Goal: Task Accomplishment & Management: Manage account settings

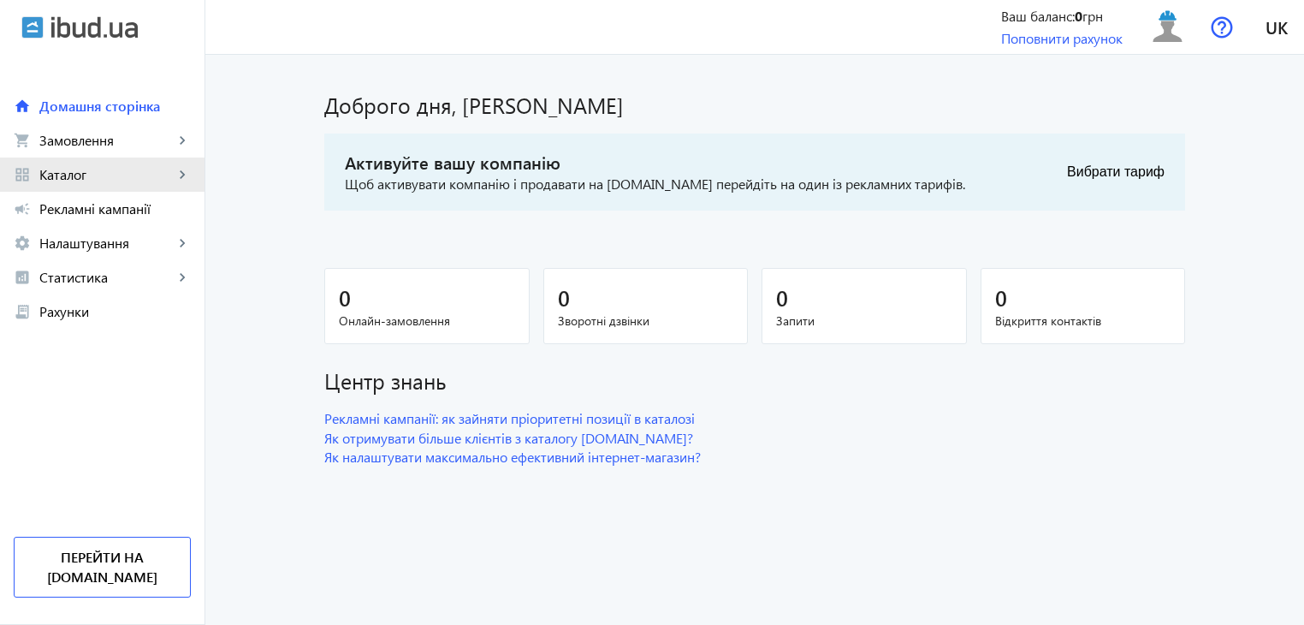
click at [190, 175] on mat-icon "keyboard_arrow_right" at bounding box center [182, 174] width 17 height 17
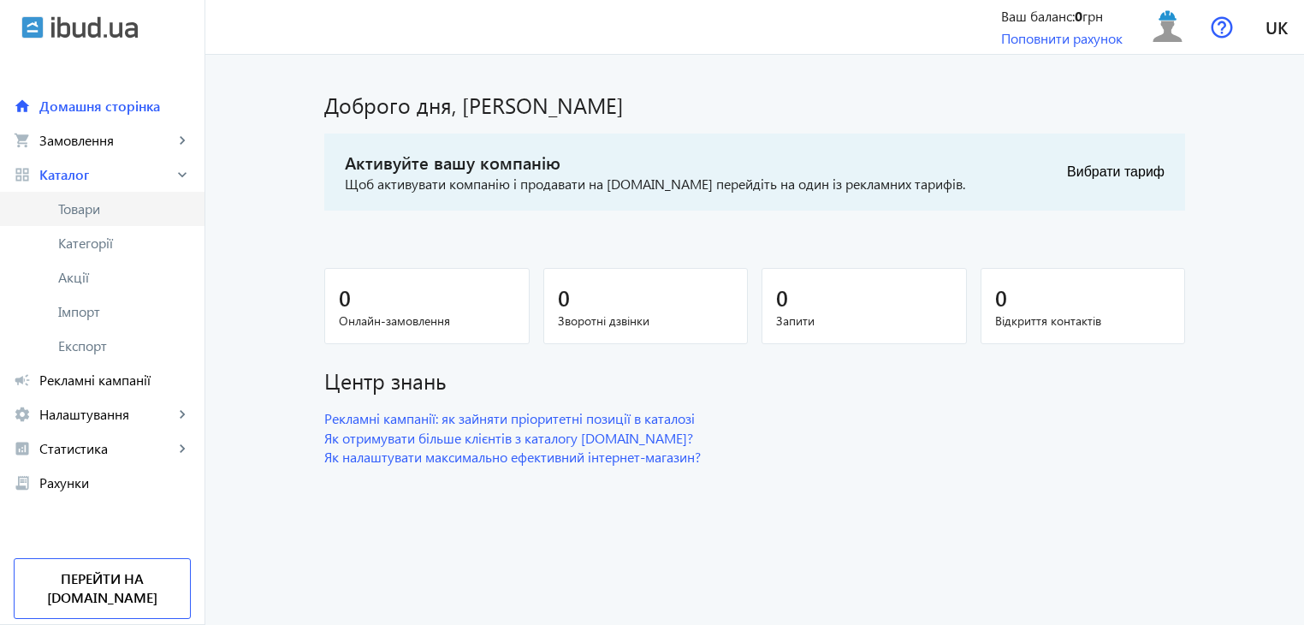
click at [115, 205] on span "Товари" at bounding box center [124, 208] width 133 height 17
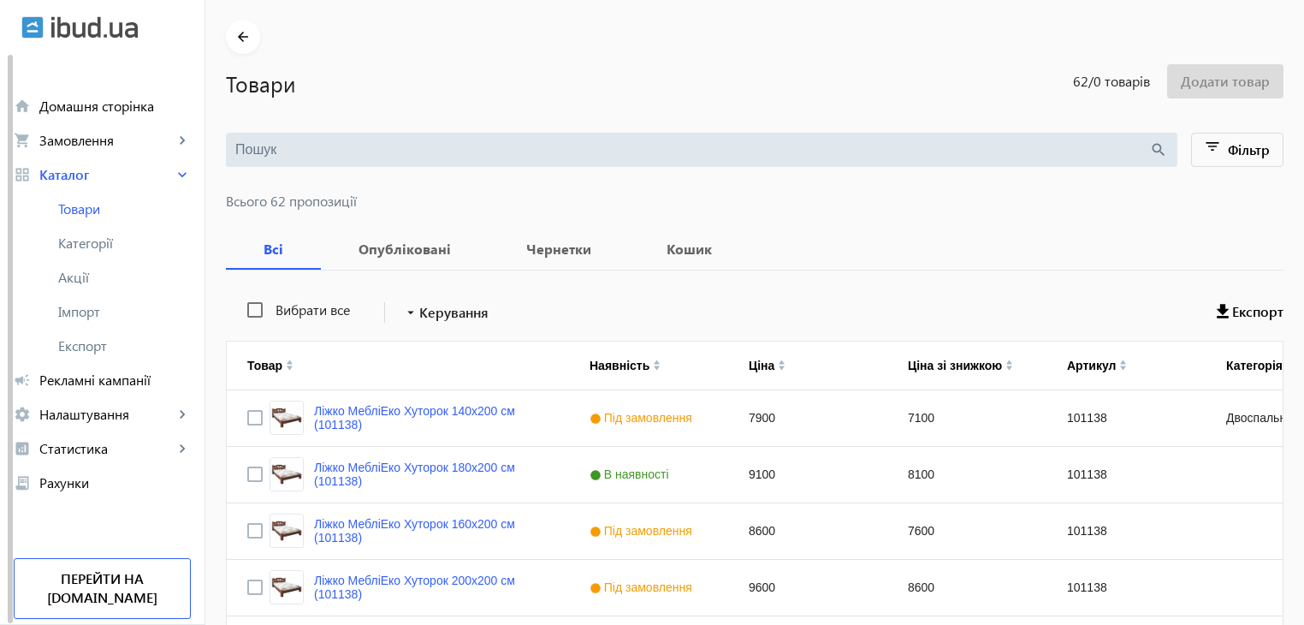
scroll to position [86, 0]
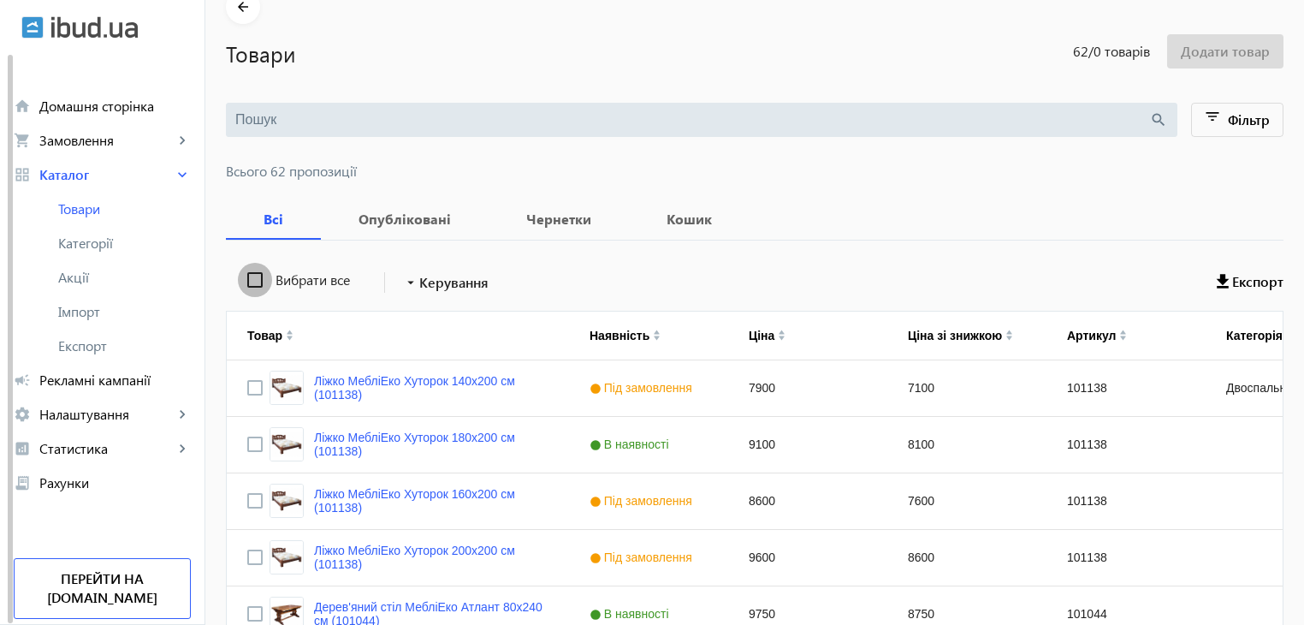
click at [245, 279] on input "Вибрати все" at bounding box center [255, 280] width 34 height 34
checkbox input "true"
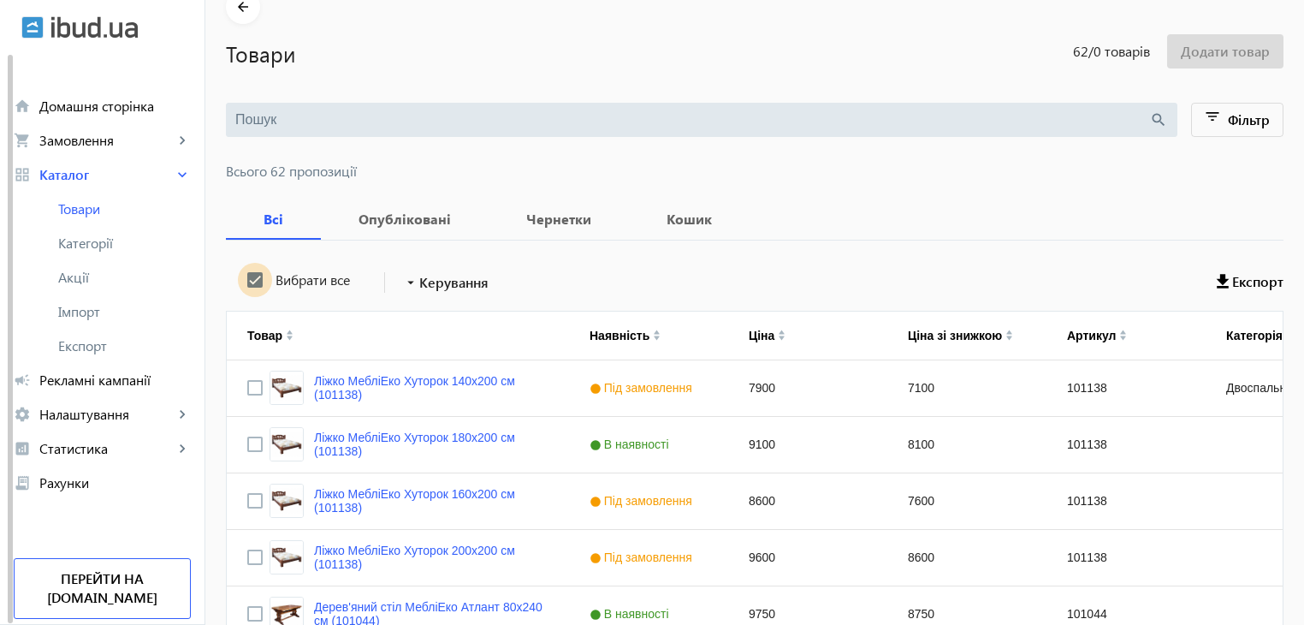
checkbox input "true"
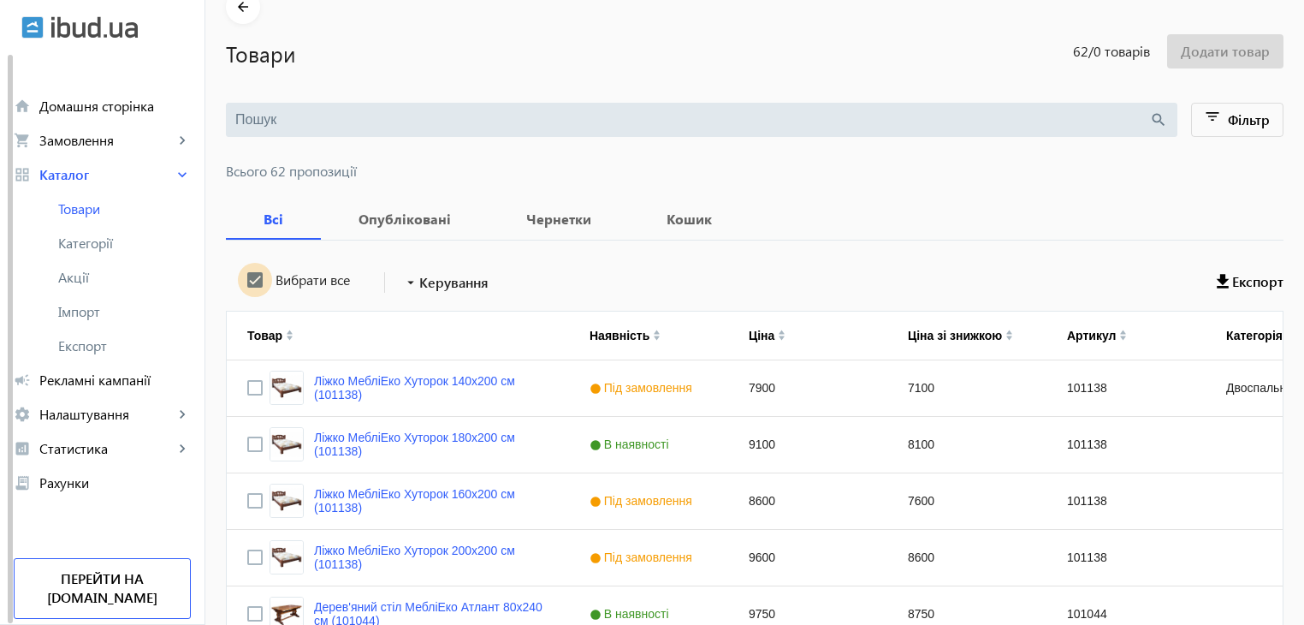
checkbox input "true"
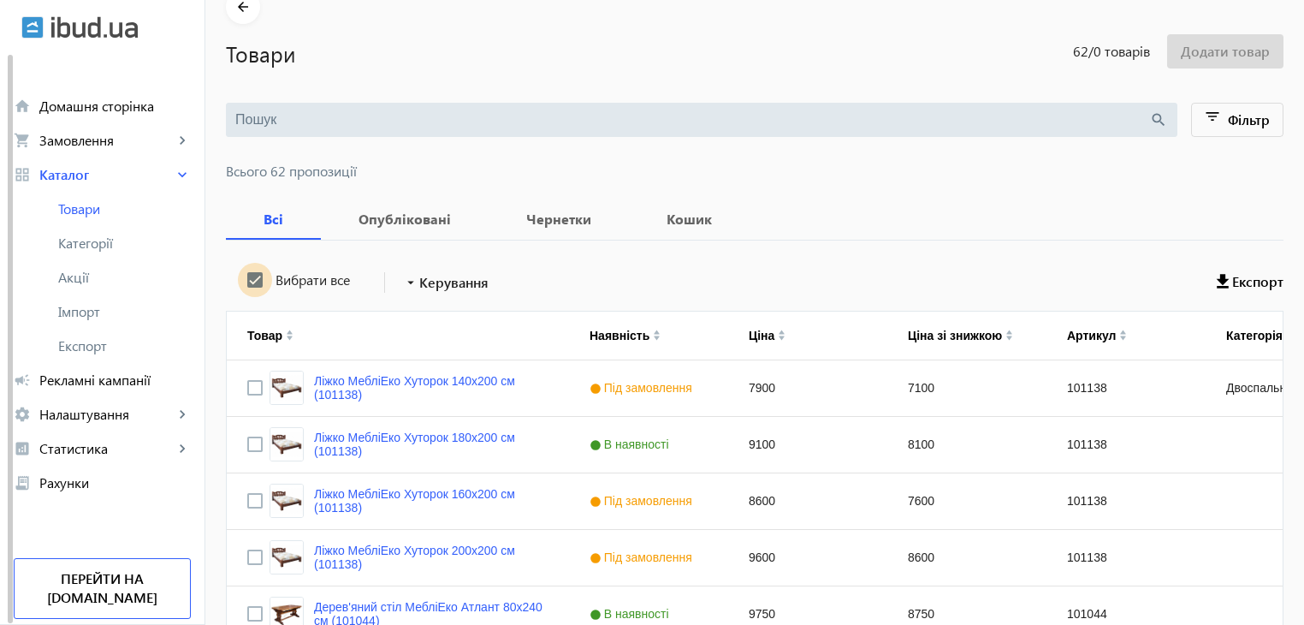
checkbox input "true"
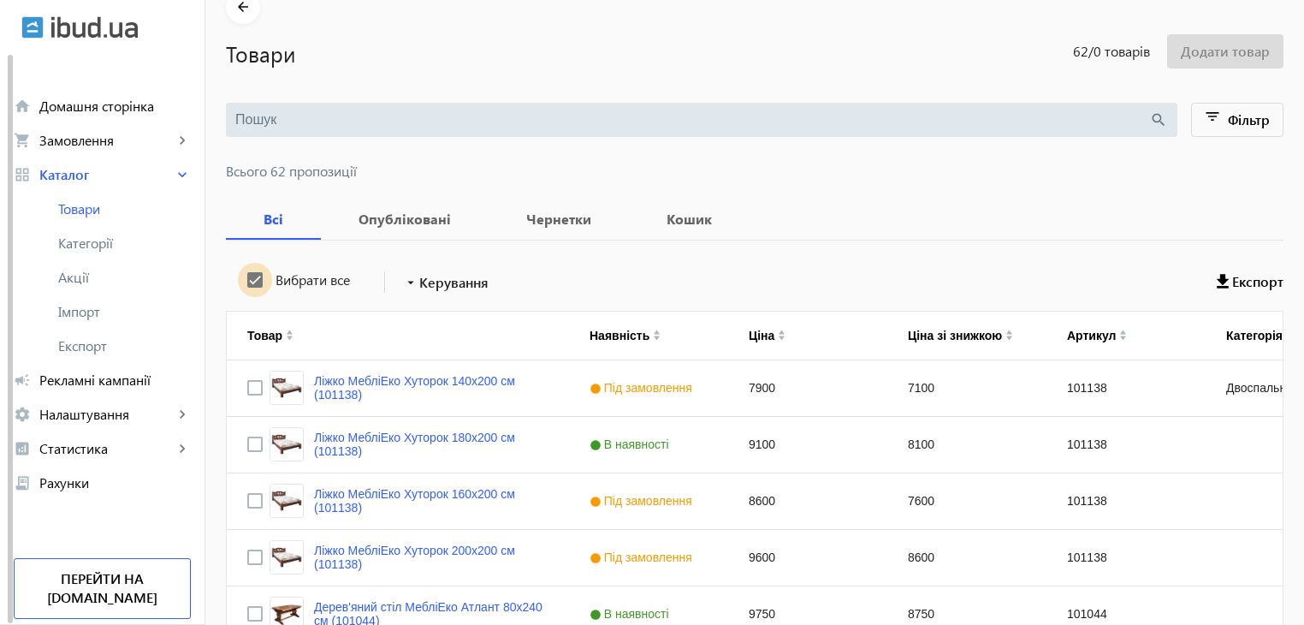
checkbox input "true"
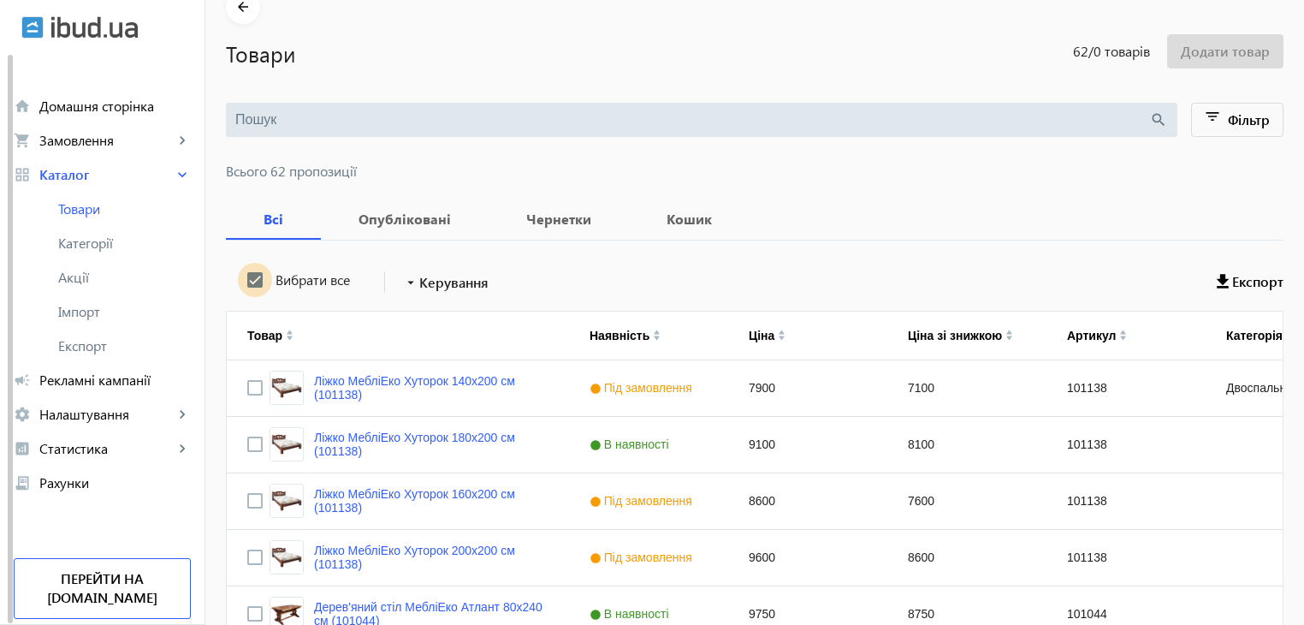
checkbox input "true"
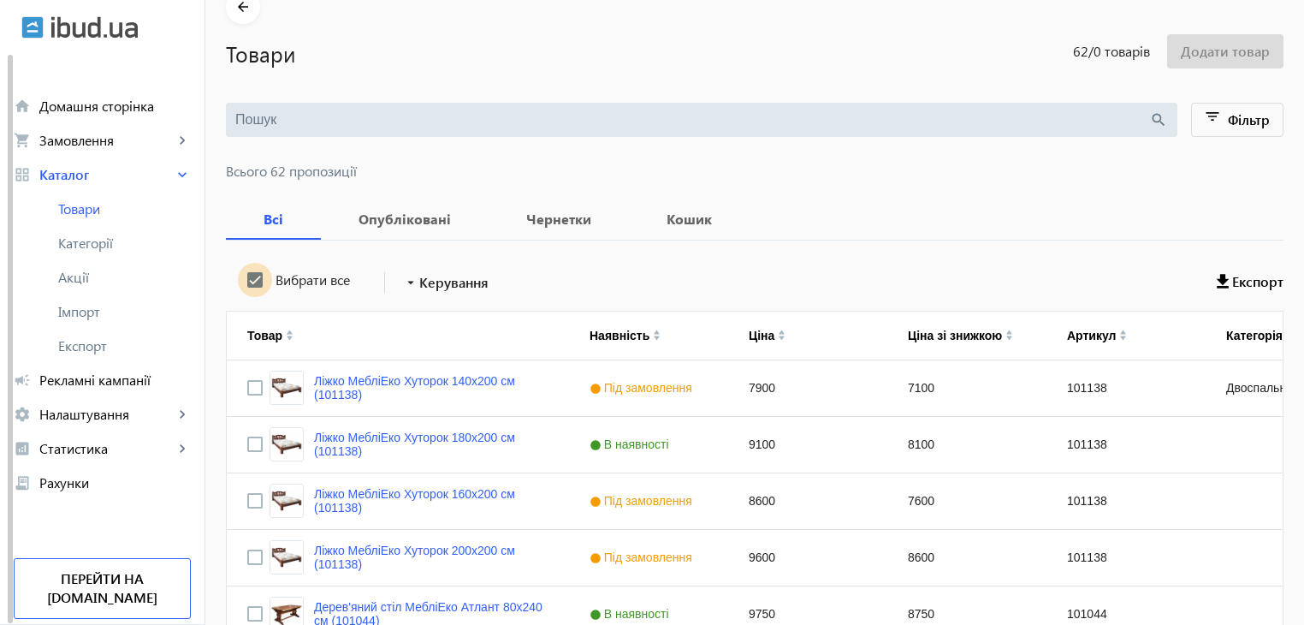
checkbox input "true"
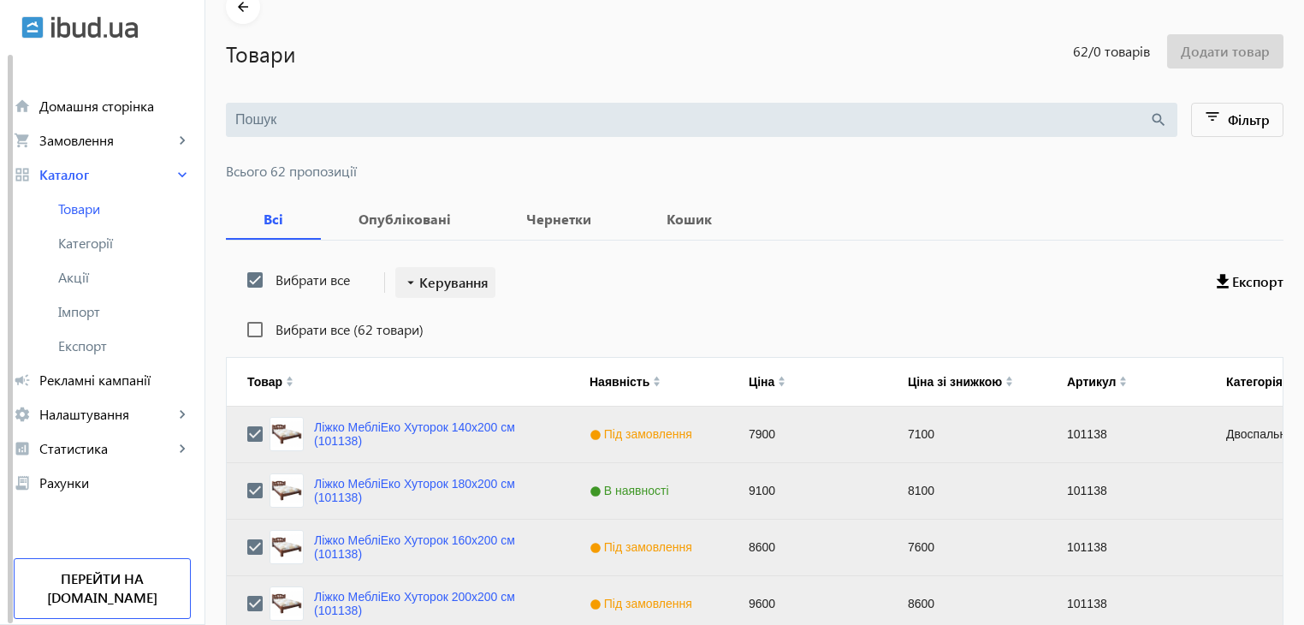
click at [448, 283] on span "Керування" at bounding box center [453, 282] width 69 height 21
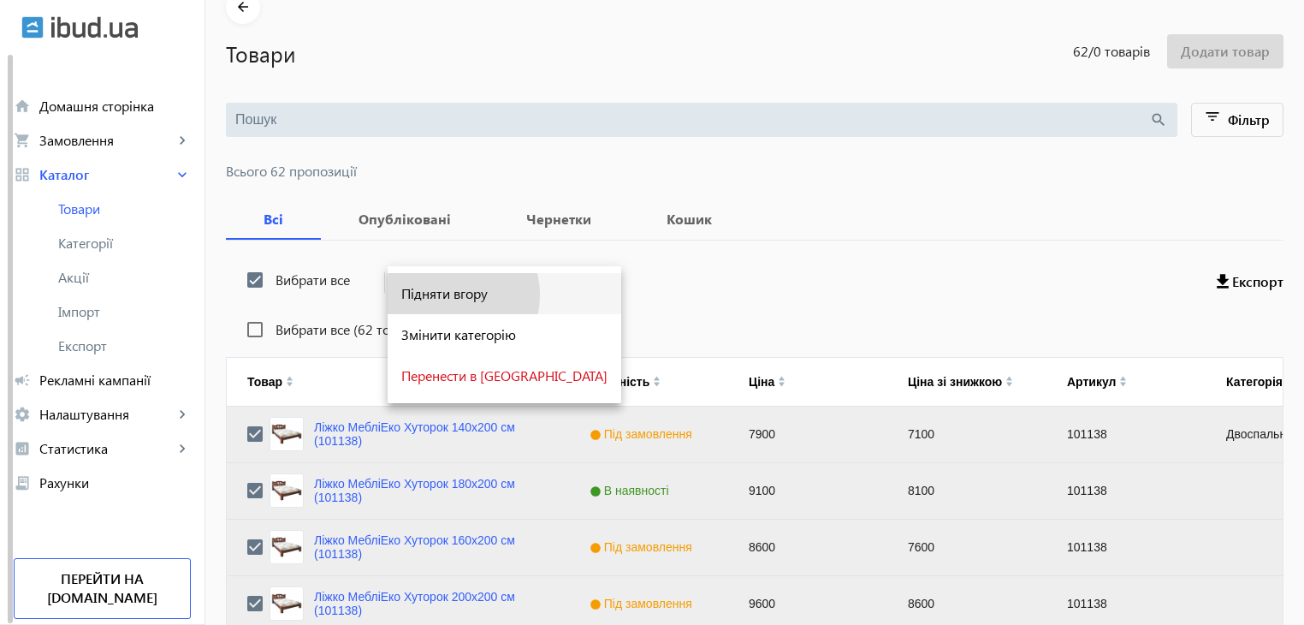
click at [446, 295] on span "Підняти вгору" at bounding box center [504, 294] width 206 height 14
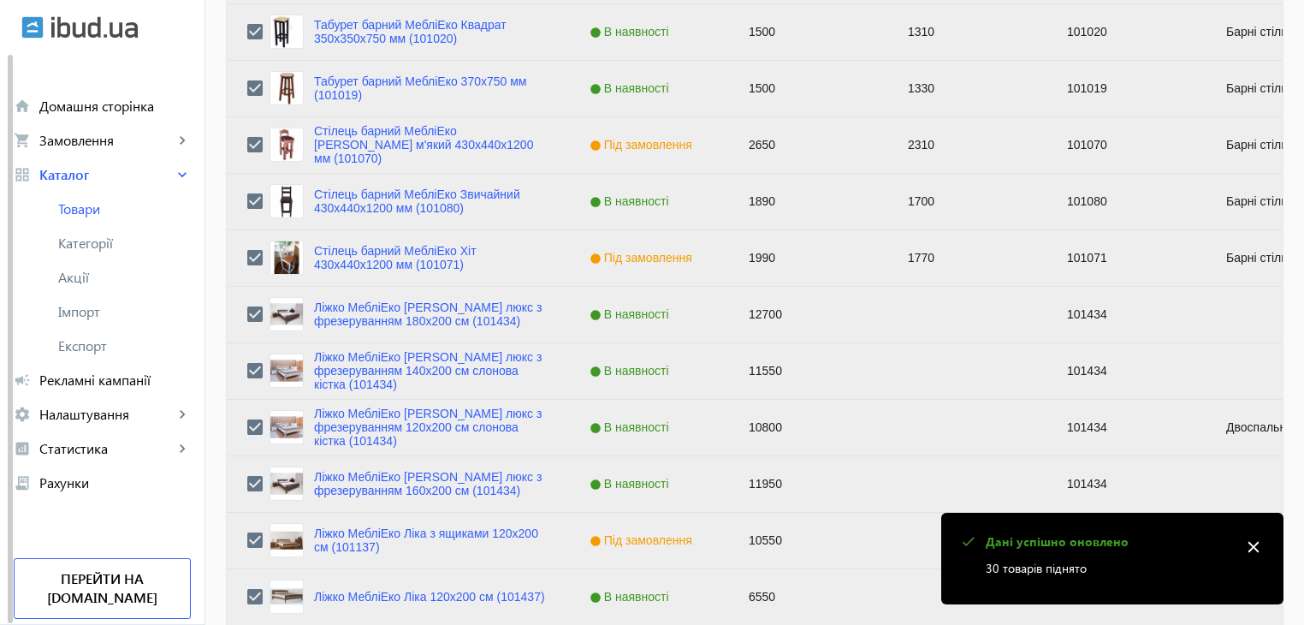
scroll to position [1725, 0]
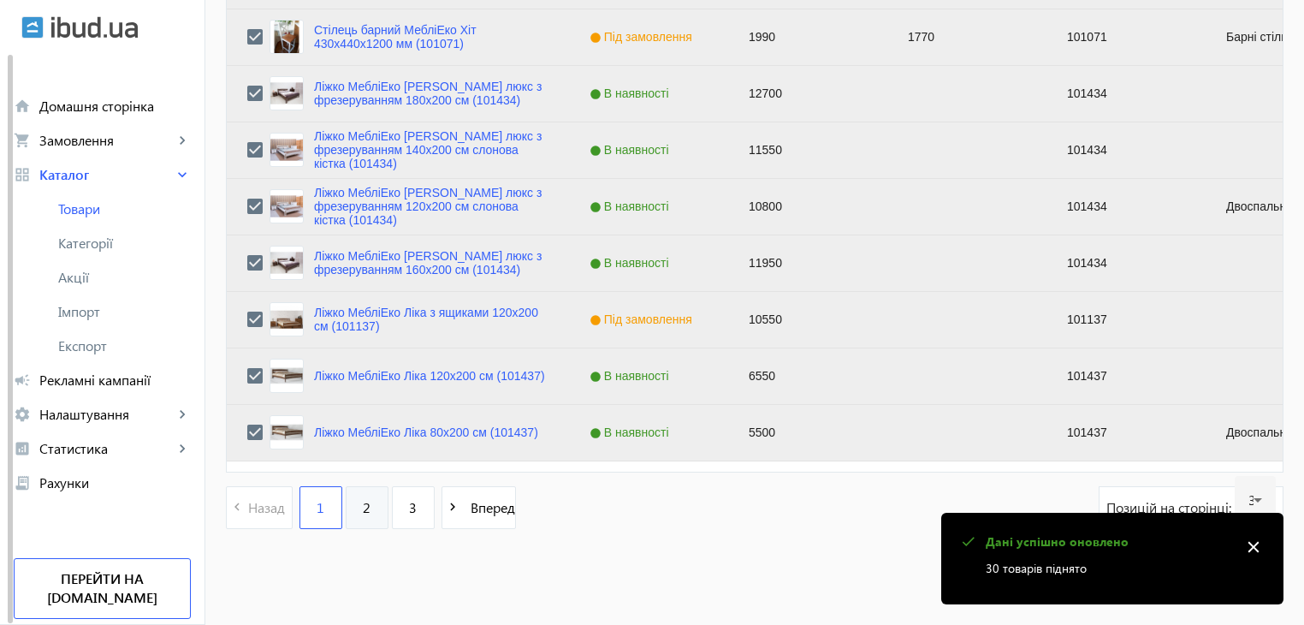
click at [363, 504] on span "2" at bounding box center [367, 507] width 8 height 19
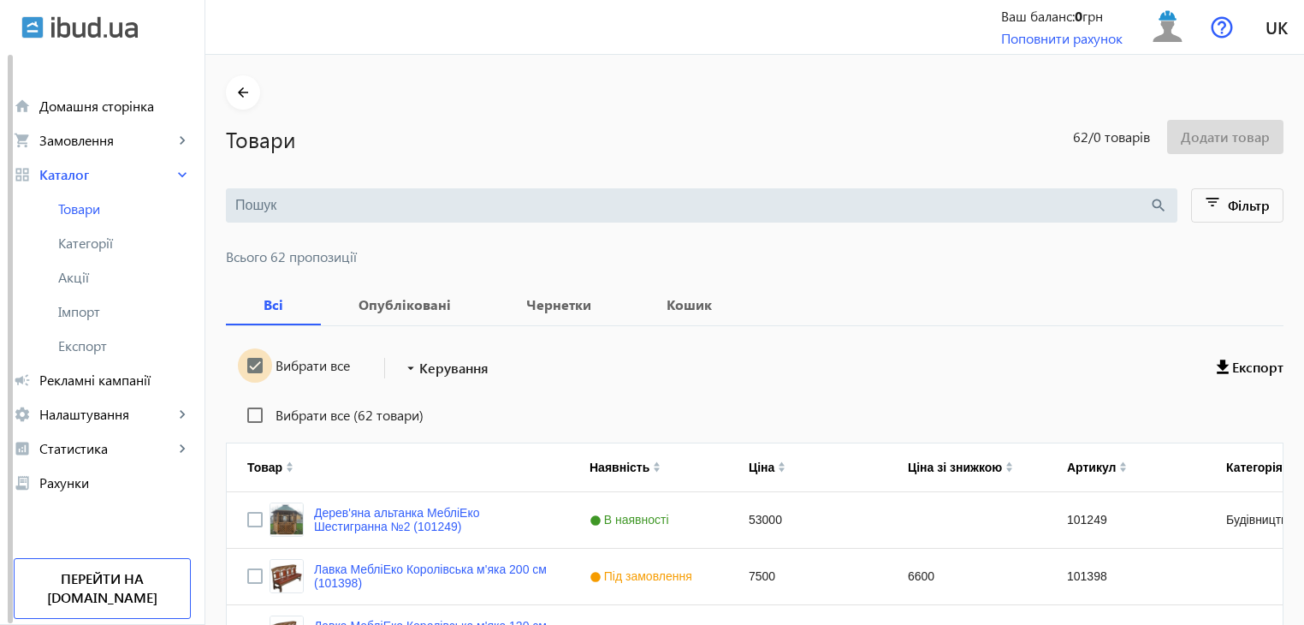
click at [248, 367] on input "Вибрати все" at bounding box center [255, 365] width 34 height 34
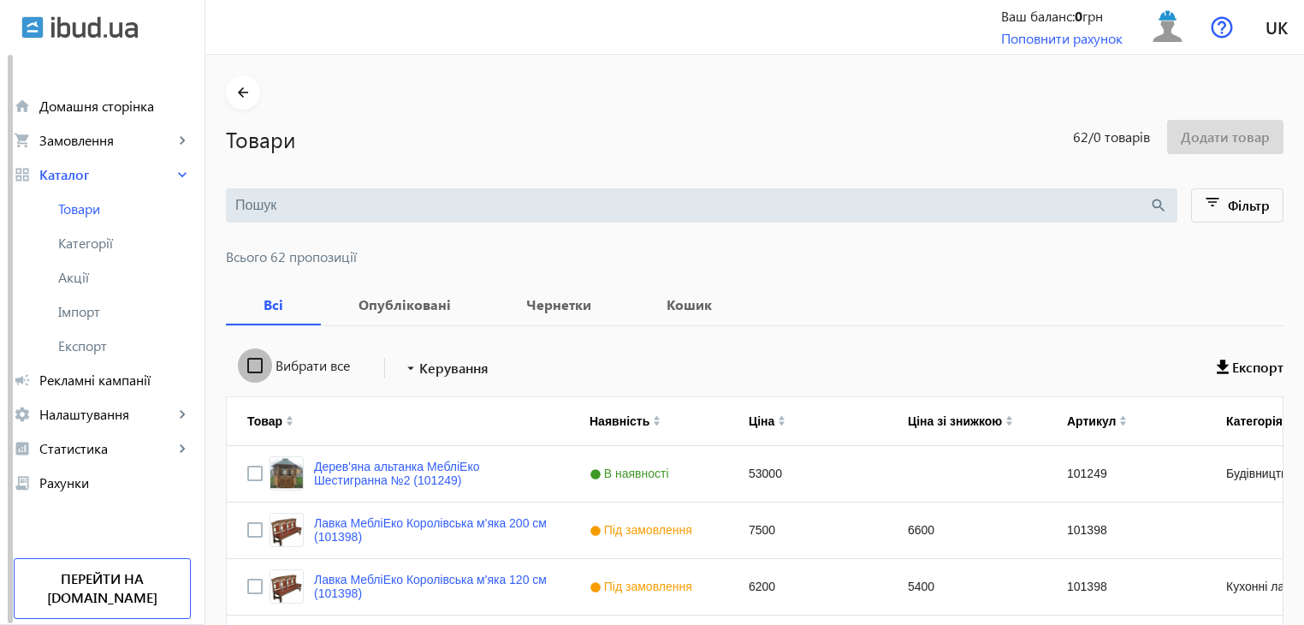
click at [248, 367] on input "Вибрати все" at bounding box center [255, 365] width 34 height 34
checkbox input "true"
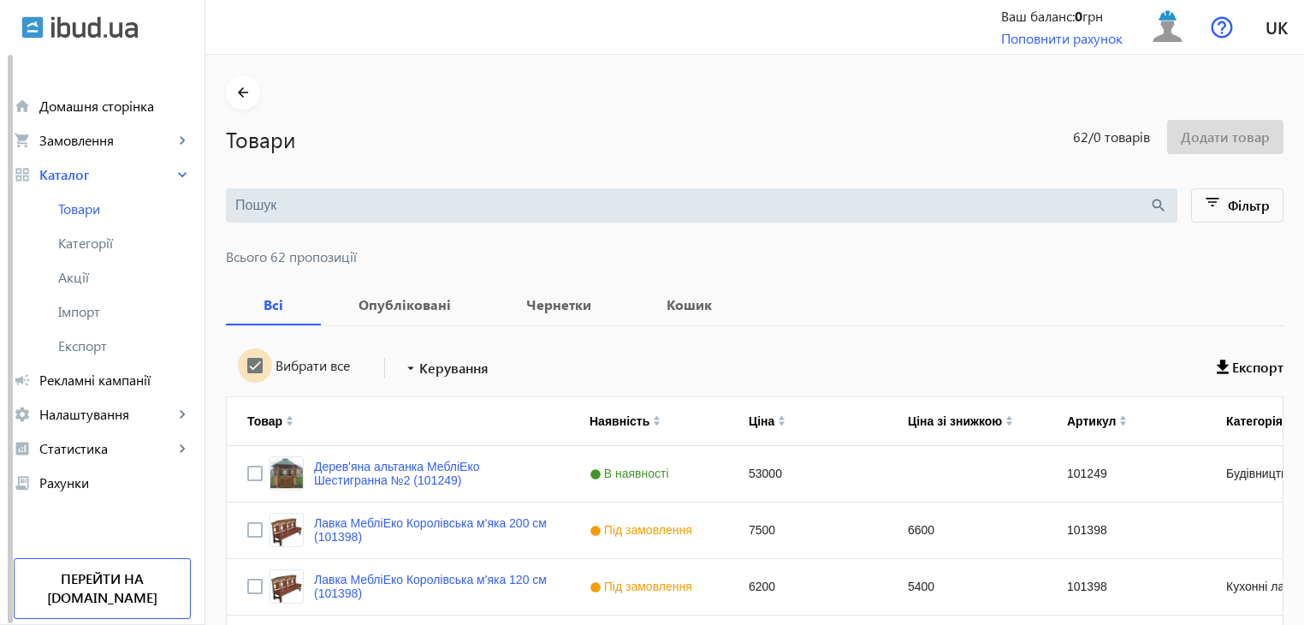
checkbox input "true"
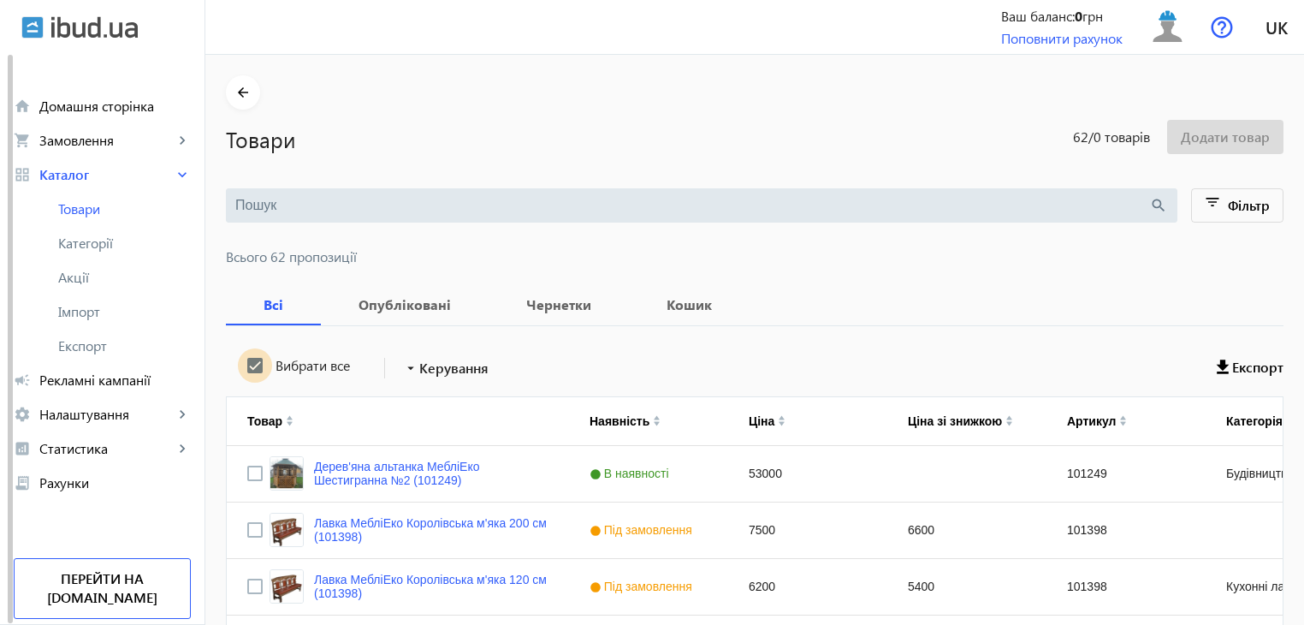
checkbox input "true"
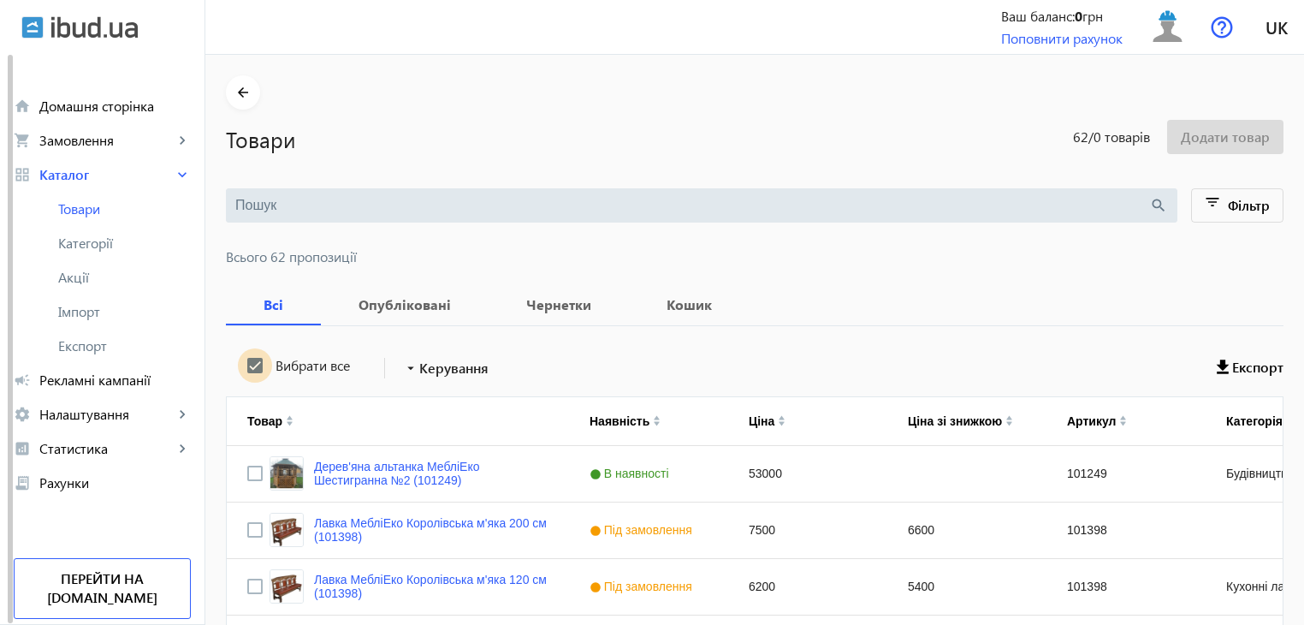
checkbox input "true"
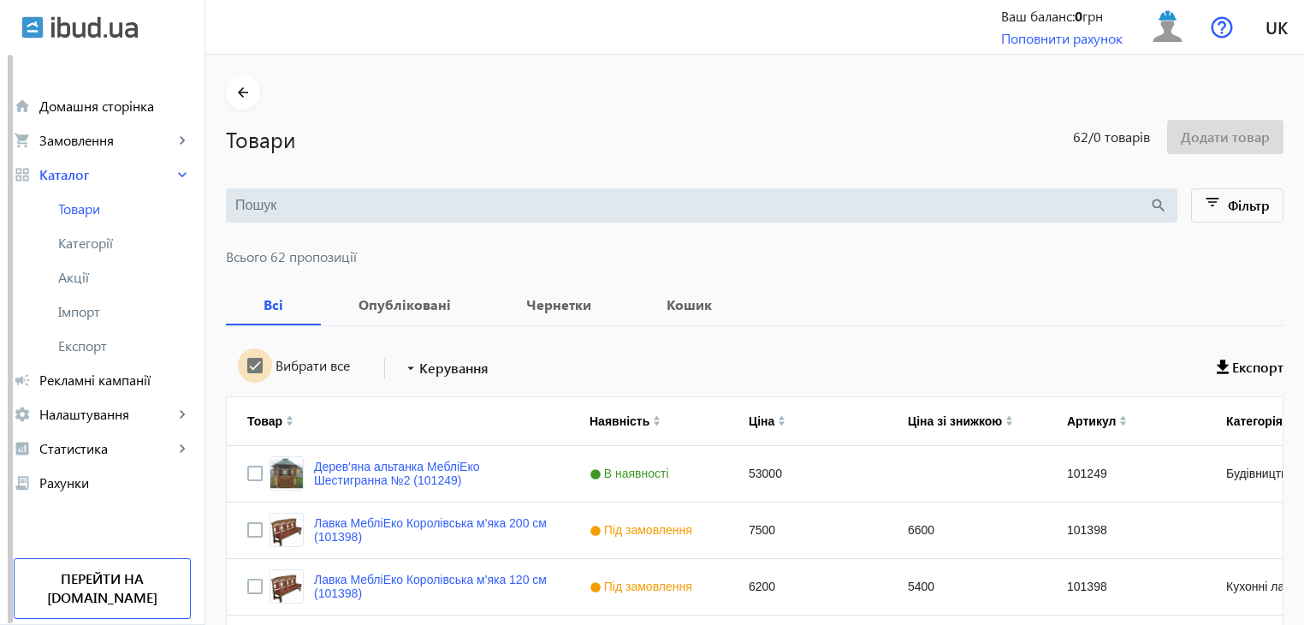
checkbox input "true"
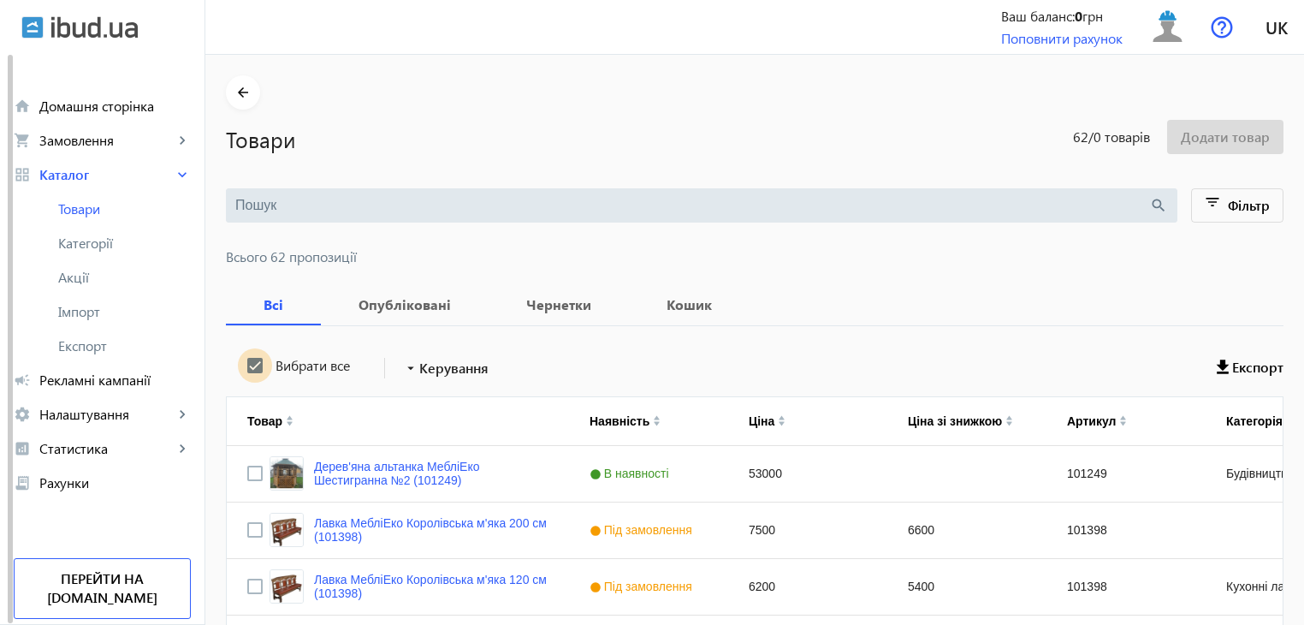
checkbox input "true"
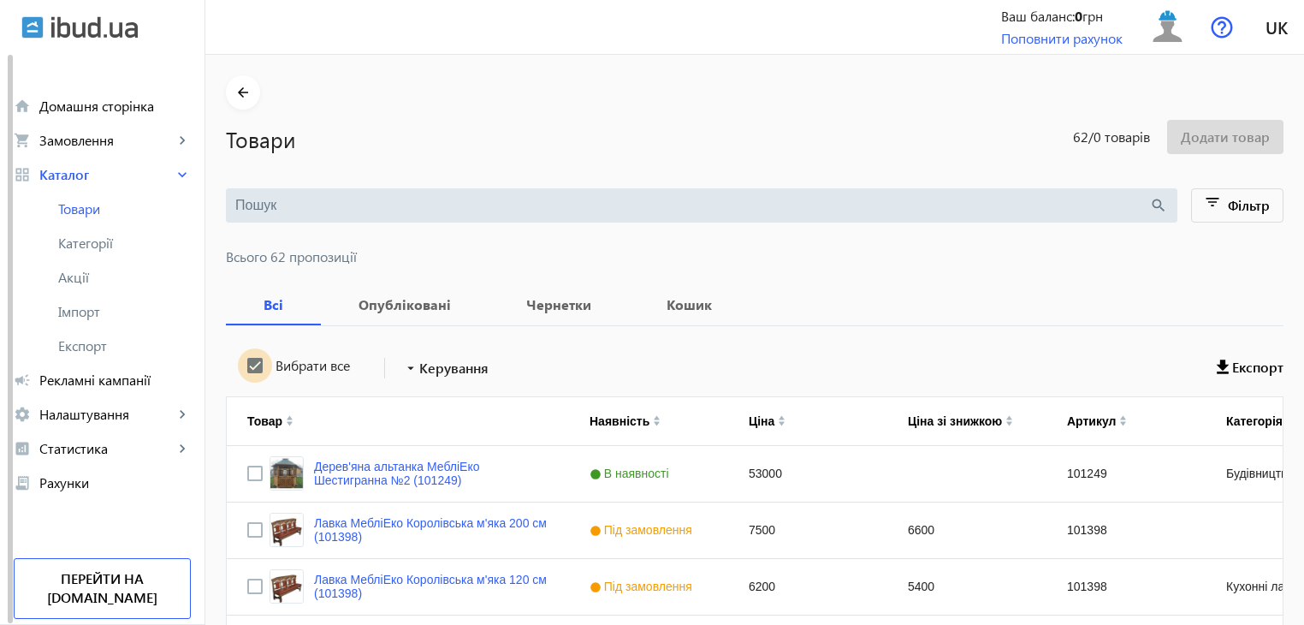
checkbox input "true"
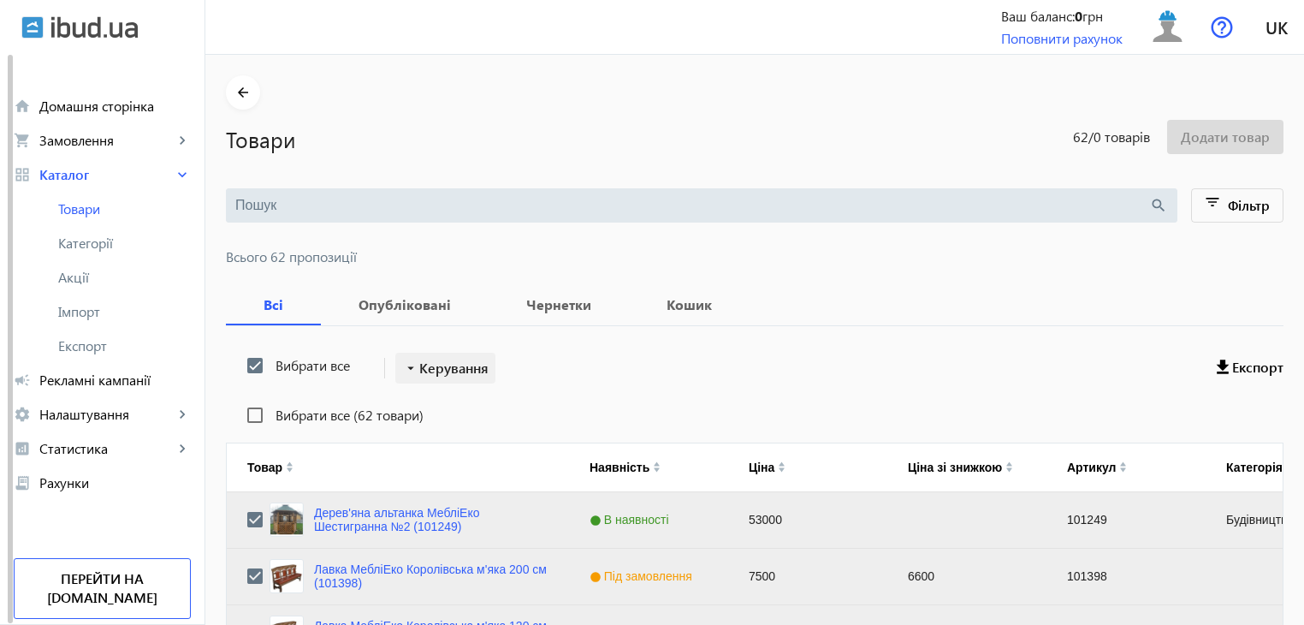
click at [435, 362] on span "Керування" at bounding box center [453, 368] width 69 height 21
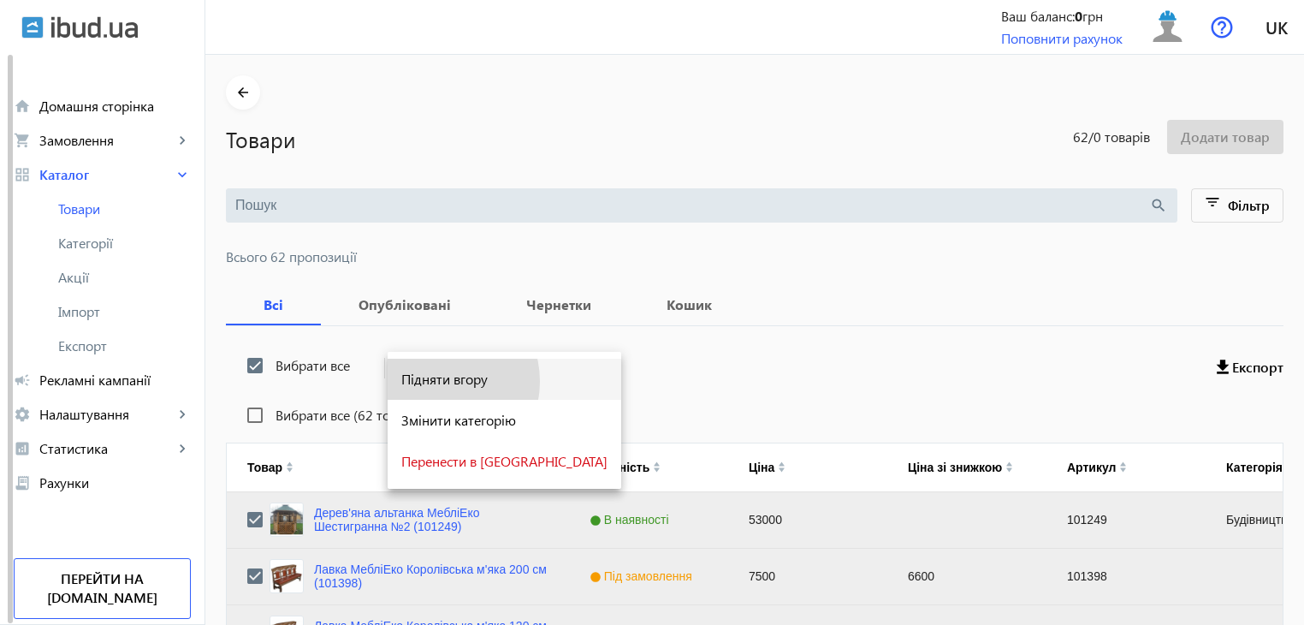
click at [436, 382] on span "Підняти вгору" at bounding box center [504, 379] width 206 height 14
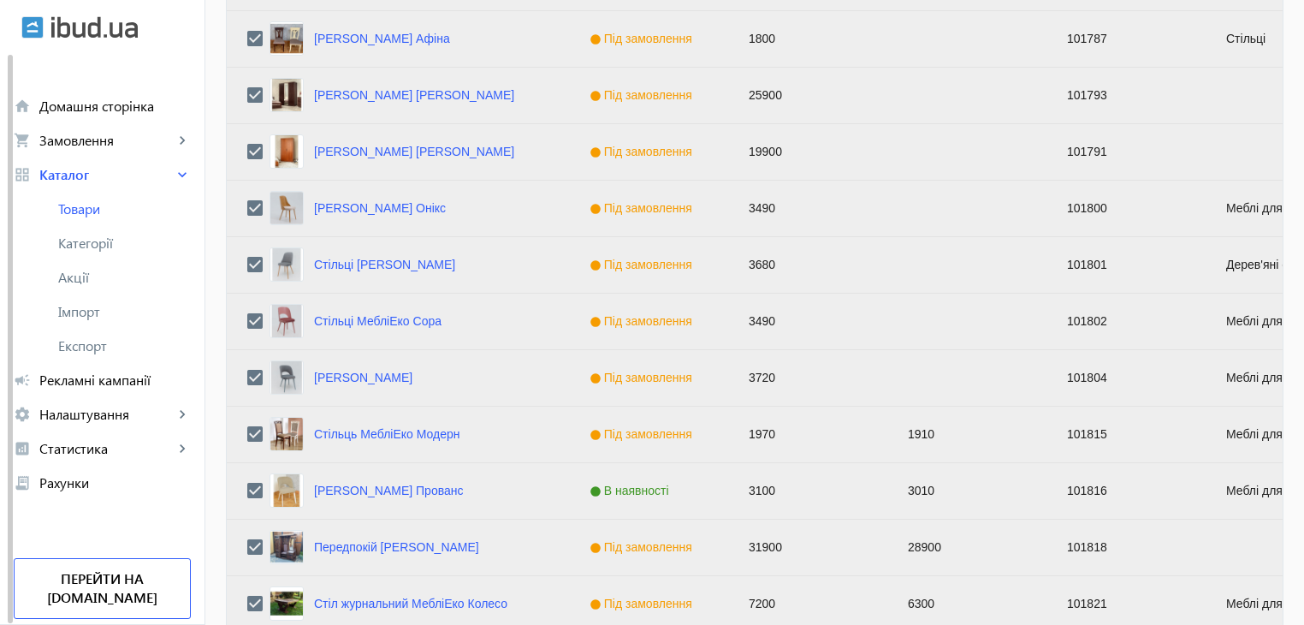
scroll to position [1725, 0]
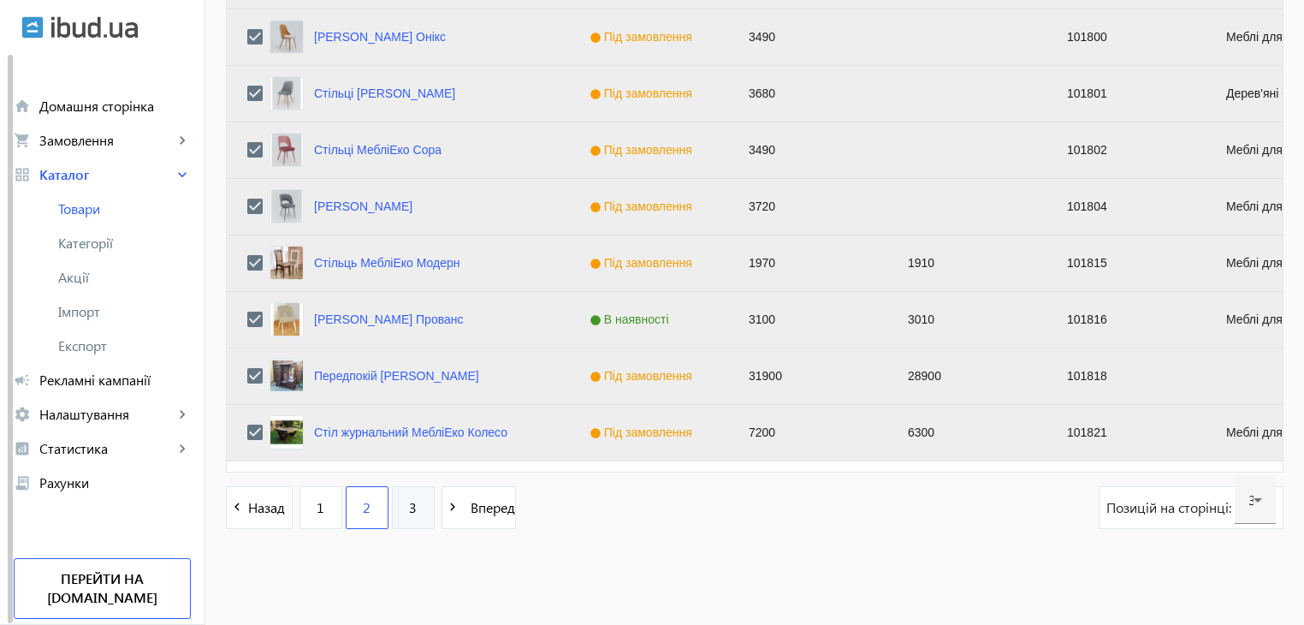
click at [409, 508] on span "3" at bounding box center [413, 507] width 8 height 19
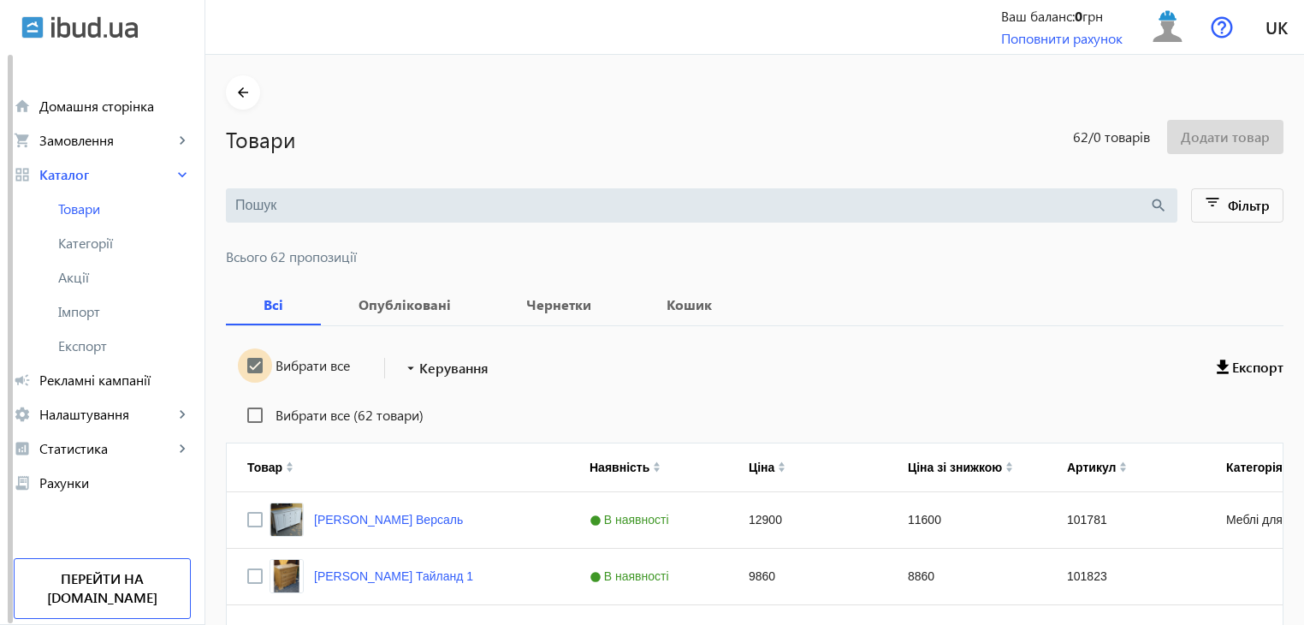
click at [240, 360] on input "Вибрати все" at bounding box center [255, 365] width 34 height 34
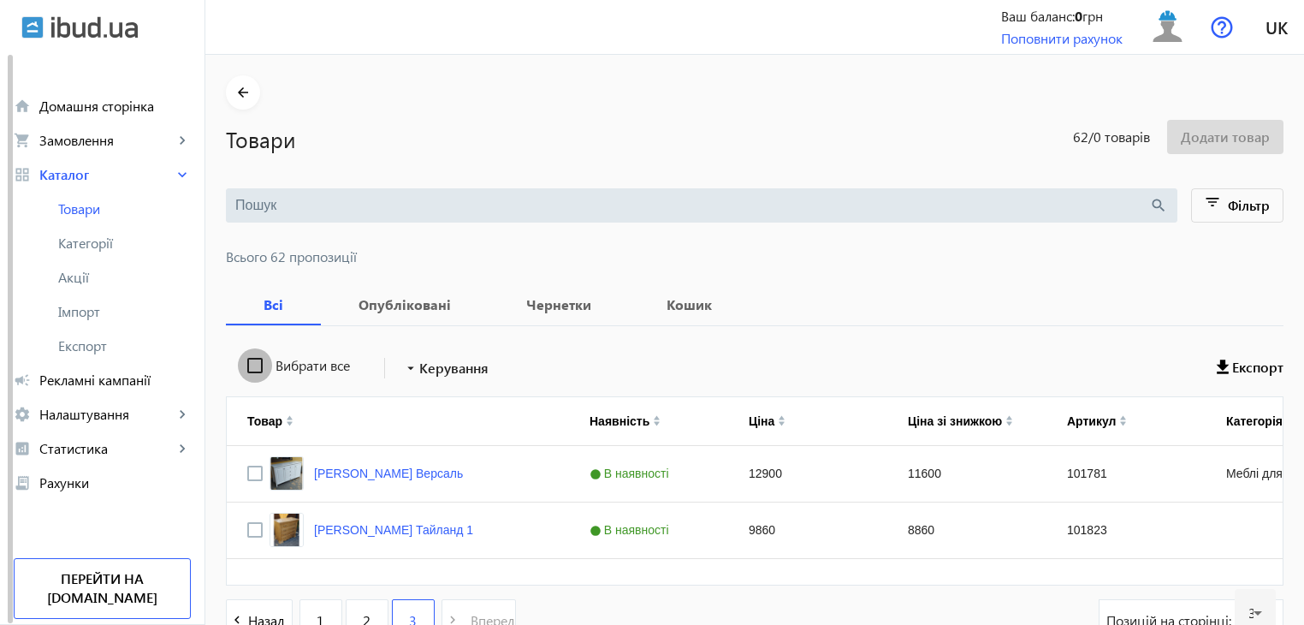
click at [240, 360] on input "Вибрати все" at bounding box center [255, 365] width 34 height 34
checkbox input "true"
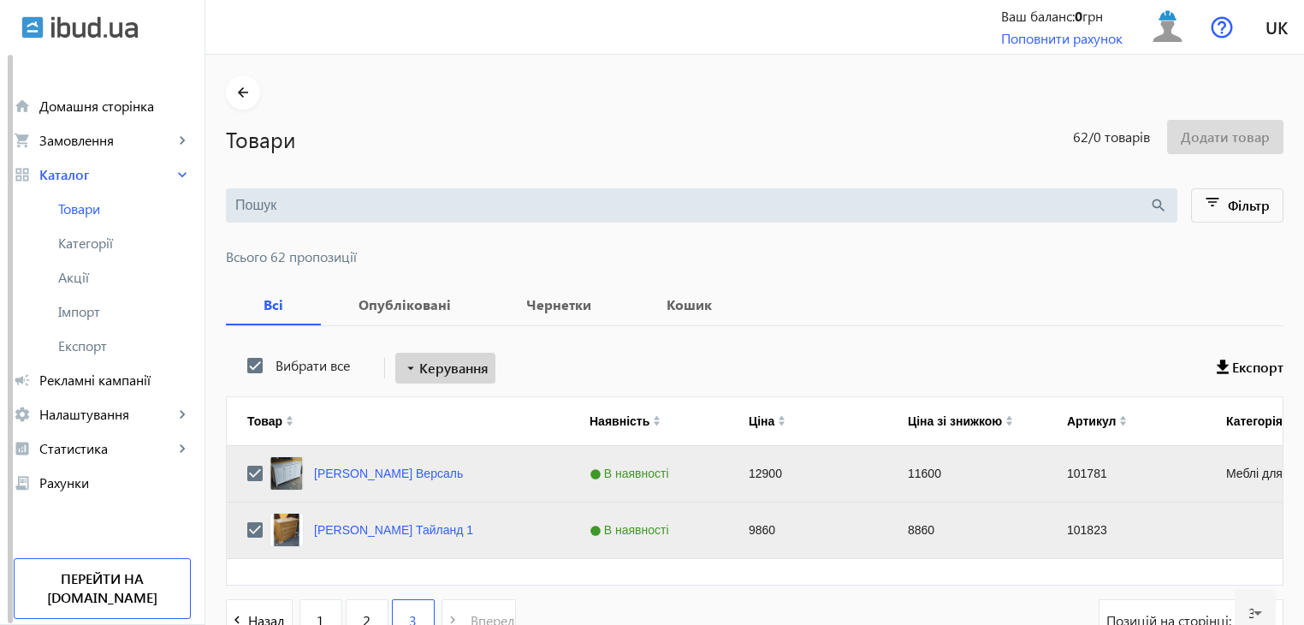
click at [424, 360] on span "Керування" at bounding box center [453, 368] width 69 height 21
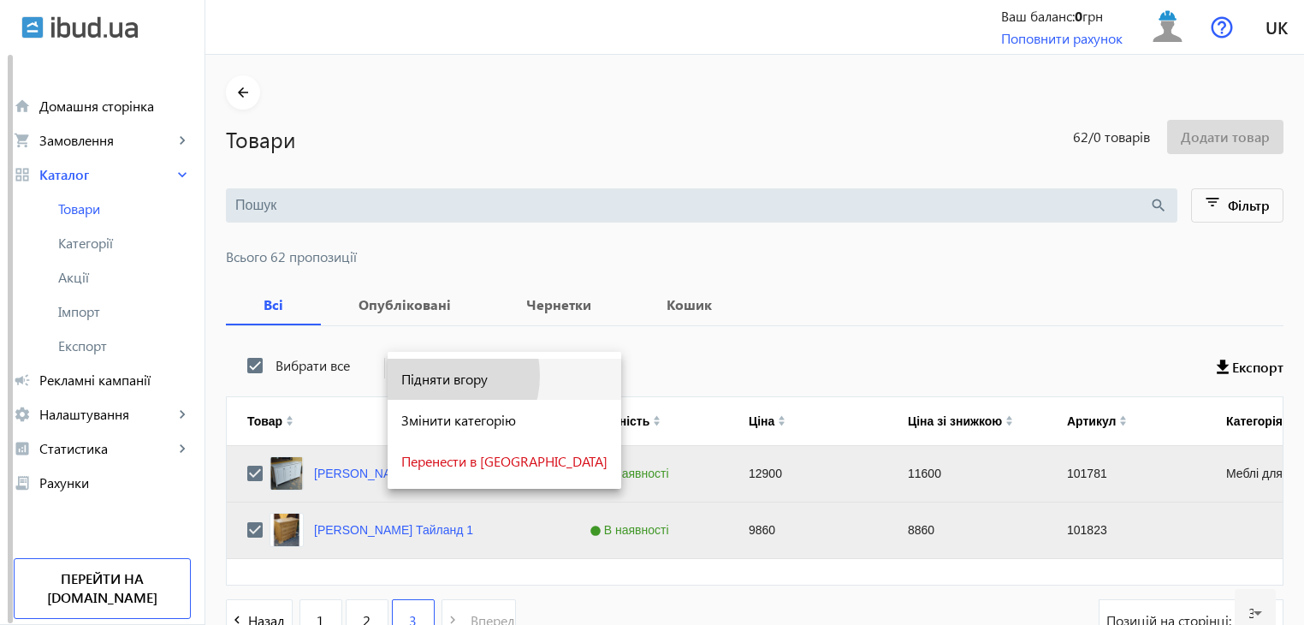
click at [433, 376] on span "Підняти вгору" at bounding box center [504, 379] width 206 height 14
